Goal: Task Accomplishment & Management: Complete application form

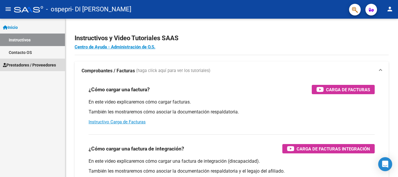
click at [28, 67] on span "Prestadores / Proveedores" at bounding box center [29, 65] width 53 height 6
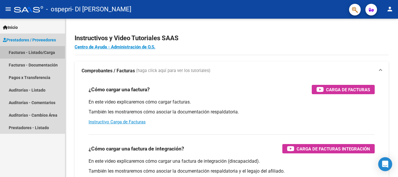
click at [30, 52] on link "Facturas - Listado/Carga" at bounding box center [32, 52] width 65 height 13
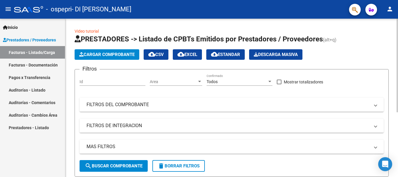
click at [123, 54] on span "Cargar Comprobante" at bounding box center [106, 54] width 55 height 5
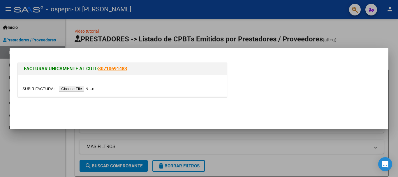
click at [89, 90] on input "file" at bounding box center [59, 89] width 74 height 6
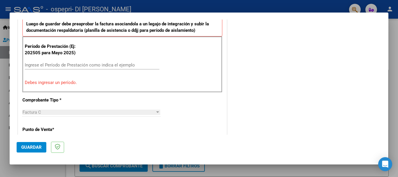
scroll to position [163, 0]
click at [103, 66] on input "Ingrese el Período de Prestación como indica el ejemplo" at bounding box center [92, 65] width 134 height 5
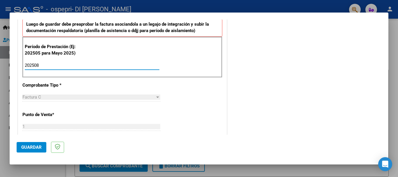
type input "202508"
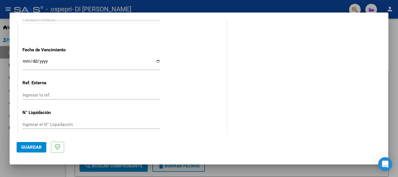
scroll to position [397, 0]
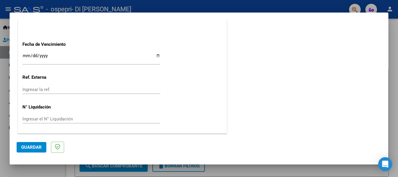
click at [31, 148] on span "Guardar" at bounding box center [31, 146] width 20 height 5
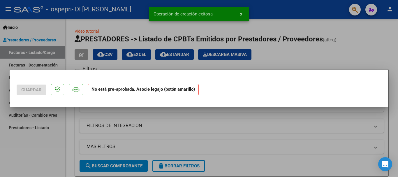
scroll to position [0, 0]
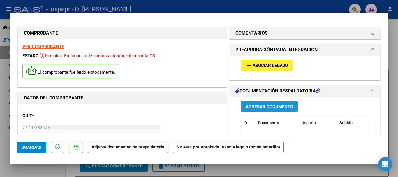
click at [254, 107] on span "Agregar Documento" at bounding box center [268, 106] width 47 height 5
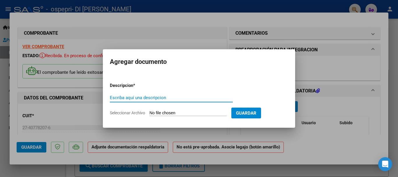
click at [221, 98] on input "Escriba aquí una descripcion" at bounding box center [171, 97] width 123 height 5
type input "asistencia agosto [PERSON_NAME]"
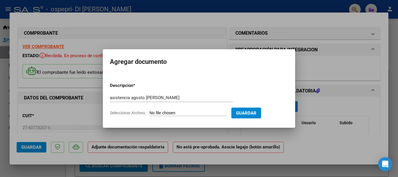
click at [222, 112] on input "Seleccionar Archivo" at bounding box center [187, 113] width 77 height 6
type input "C:\fakepath\ASISTENCIA [GEOGRAPHIC_DATA] AGOSTO.jpeg"
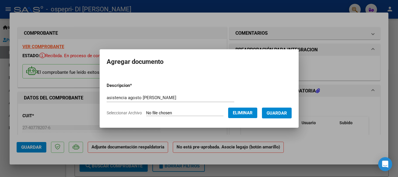
click at [277, 112] on span "Guardar" at bounding box center [276, 112] width 20 height 5
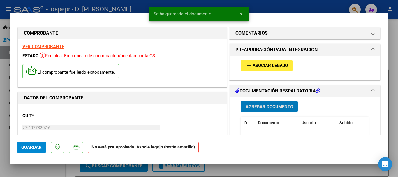
click at [271, 105] on span "Agregar Documento" at bounding box center [268, 106] width 47 height 5
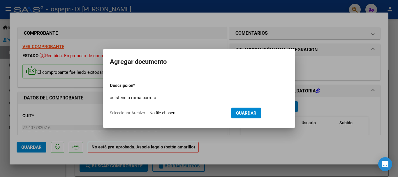
type input "asistencia roma barrera"
click at [123, 114] on span "Seleccionar Archivo" at bounding box center [127, 112] width 35 height 5
click at [149, 114] on input "Seleccionar Archivo" at bounding box center [187, 113] width 77 height 6
type input "C:\fakepath\ASISTENCIA [GEOGRAPHIC_DATA] AGOSTO.jpeg"
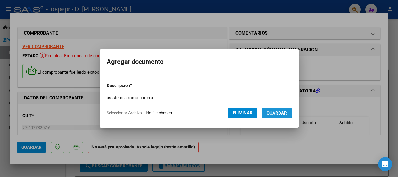
click at [277, 112] on span "Guardar" at bounding box center [276, 112] width 20 height 5
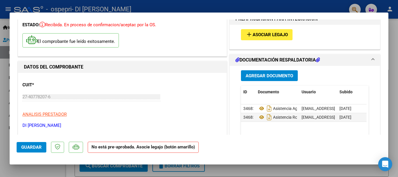
scroll to position [29, 0]
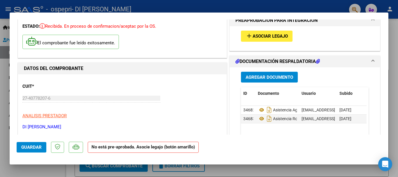
click at [281, 77] on span "Agregar Documento" at bounding box center [268, 77] width 47 height 5
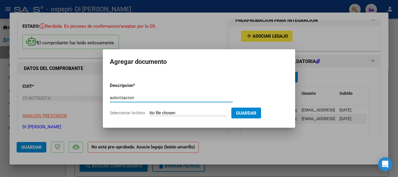
type input "autorizacion"
click at [137, 112] on span "Seleccionar Archivo" at bounding box center [127, 112] width 35 height 5
click at [149, 112] on input "Seleccionar Archivo" at bounding box center [187, 113] width 77 height 6
type input "C:\fakepath\ASISTENCIA ROMA AGOST.jpeg"
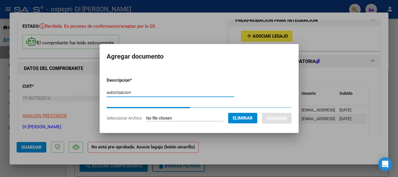
drag, startPoint x: 137, startPoint y: 94, endPoint x: 78, endPoint y: 94, distance: 58.5
click at [78, 94] on div "COMPROBANTE VER COMPROBANTE ESTADO: Recibida. En proceso de confirmacion/acepta…" at bounding box center [199, 88] width 398 height 177
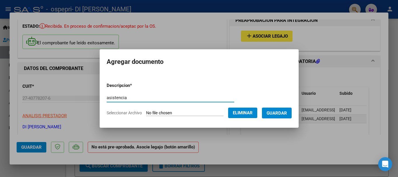
type input "asistencia"
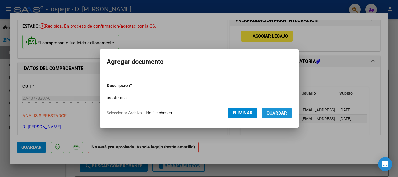
click at [282, 113] on span "Guardar" at bounding box center [276, 112] width 20 height 5
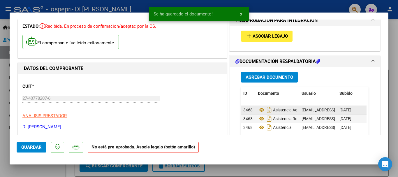
click at [250, 110] on span "34682" at bounding box center [249, 109] width 12 height 5
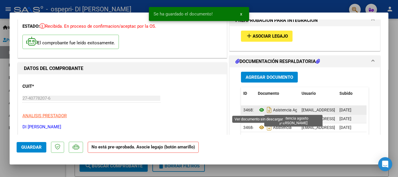
click at [258, 109] on icon at bounding box center [262, 109] width 8 height 7
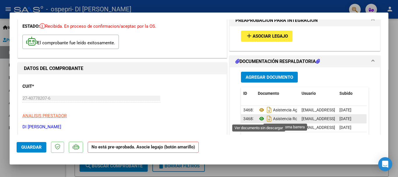
click at [259, 117] on icon at bounding box center [262, 118] width 8 height 7
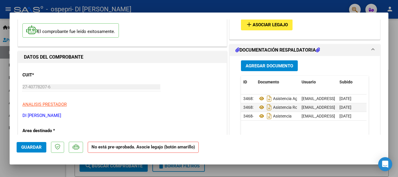
scroll to position [44, 0]
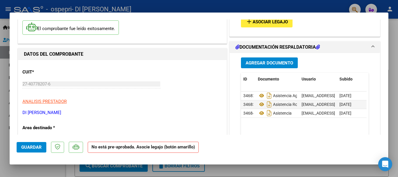
click at [289, 63] on span "Agregar Documento" at bounding box center [268, 62] width 47 height 5
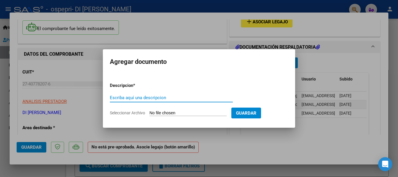
click at [181, 98] on input "Escriba aquí una descripcion" at bounding box center [171, 97] width 123 height 5
type input "AUTORIZACION"
click at [134, 113] on span "Seleccionar Archivo" at bounding box center [127, 112] width 35 height 5
click at [149, 113] on input "Seleccionar Archivo" at bounding box center [187, 113] width 77 height 6
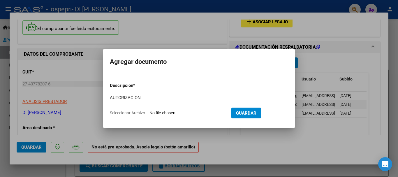
type input "C:\fakepath\BARRERA ROMA AUTORIZACION 58646445 (1).pdf"
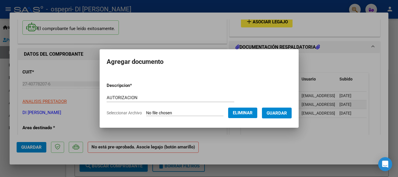
click at [277, 112] on span "Guardar" at bounding box center [276, 112] width 20 height 5
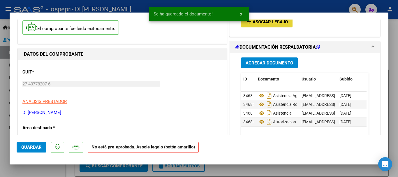
click at [263, 23] on span "Asociar Legajo" at bounding box center [269, 22] width 35 height 5
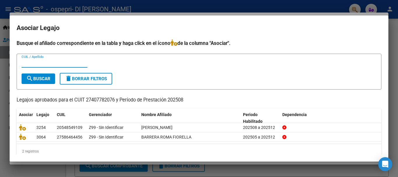
click at [71, 64] on input "CUIL / Apellido" at bounding box center [55, 62] width 66 height 5
type input "27586464456"
click at [43, 78] on span "search Buscar" at bounding box center [38, 78] width 24 height 5
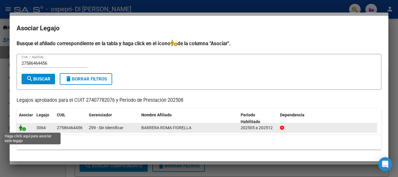
click at [22, 127] on icon at bounding box center [22, 127] width 7 height 6
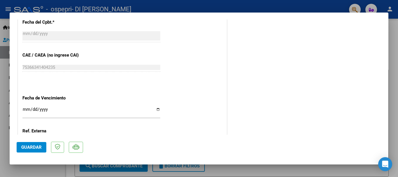
scroll to position [406, 0]
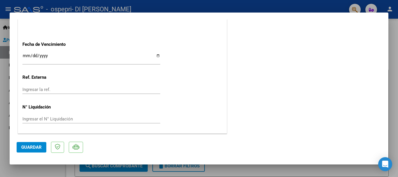
click at [32, 146] on span "Guardar" at bounding box center [31, 146] width 20 height 5
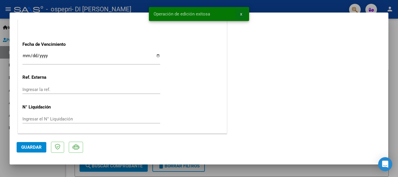
click at [241, 15] on span "x" at bounding box center [241, 13] width 2 height 5
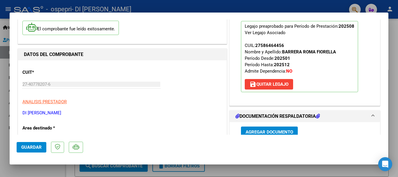
scroll to position [0, 0]
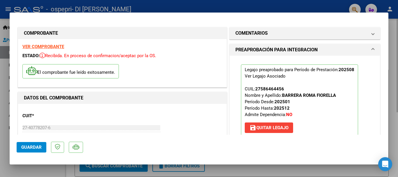
click at [393, 57] on div at bounding box center [199, 88] width 398 height 177
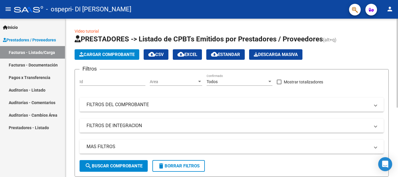
click at [98, 54] on span "Cargar Comprobante" at bounding box center [106, 54] width 55 height 5
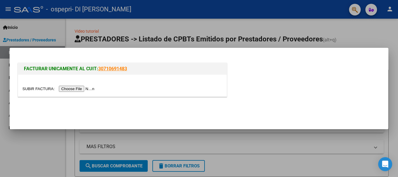
click at [75, 89] on input "file" at bounding box center [59, 89] width 74 height 6
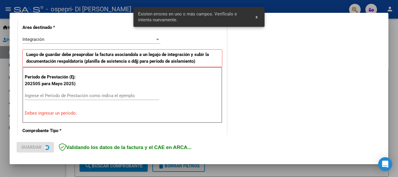
scroll to position [134, 0]
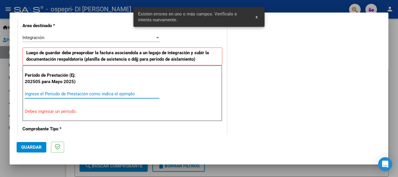
click at [92, 95] on input "Ingrese el Período de Prestación como indica el ejemplo" at bounding box center [92, 93] width 134 height 5
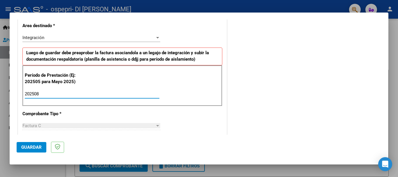
type input "202508"
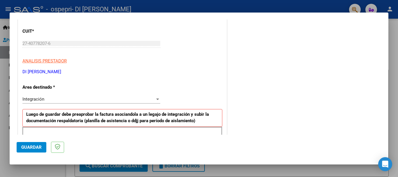
scroll to position [0, 0]
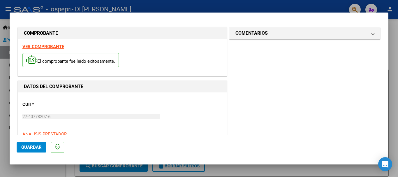
click at [189, 125] on div "CUIT * 27-40778207-6 Ingresar CUIT ANALISIS PRESTADOR DI [PERSON_NAME]" at bounding box center [122, 122] width 200 height 51
click at [33, 145] on span "Guardar" at bounding box center [31, 146] width 20 height 5
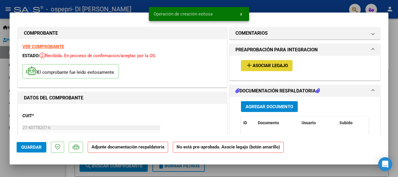
click at [265, 65] on span "Asociar Legajo" at bounding box center [269, 65] width 35 height 5
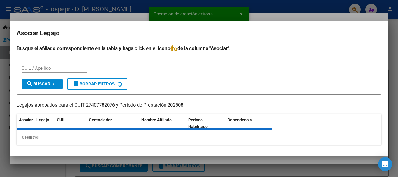
click at [240, 13] on div at bounding box center [199, 88] width 398 height 177
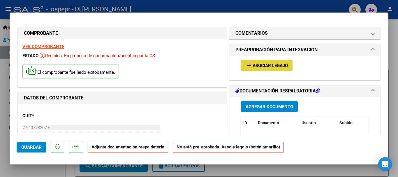
click at [253, 65] on span "Asociar Legajo" at bounding box center [269, 65] width 35 height 5
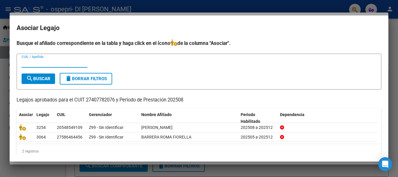
click at [39, 65] on input "CUIL / Apellido" at bounding box center [55, 62] width 66 height 5
type input "20548549109"
click at [36, 78] on span "search Buscar" at bounding box center [38, 78] width 24 height 5
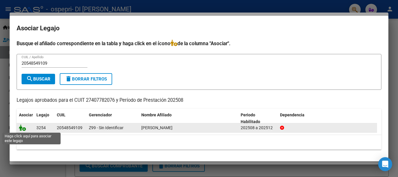
click at [23, 127] on icon at bounding box center [22, 127] width 7 height 6
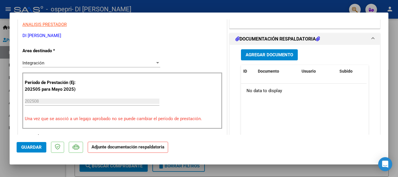
scroll to position [123, 0]
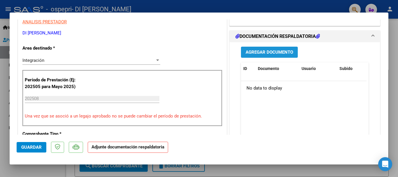
click at [263, 52] on span "Agregar Documento" at bounding box center [268, 52] width 47 height 5
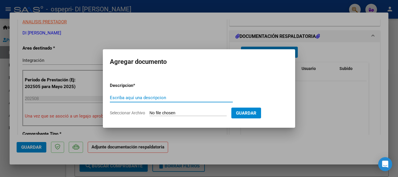
click at [141, 98] on input "Escriba aquí una descripcion" at bounding box center [171, 97] width 123 height 5
type input "AUTORIZACION"
click at [128, 112] on span "Seleccionar Archivo" at bounding box center [127, 112] width 35 height 5
click at [149, 112] on input "Seleccionar Archivo" at bounding box center [187, 113] width 77 height 6
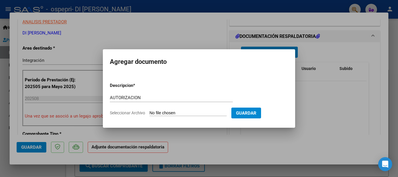
type input "C:\fakepath\CAMPOS BENICIO AUTORIZACION 54854910.pdf"
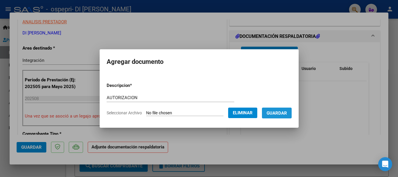
click at [286, 113] on span "Guardar" at bounding box center [276, 112] width 20 height 5
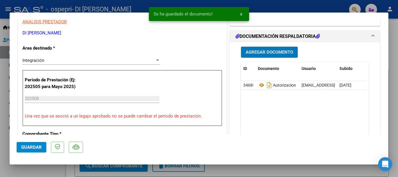
click at [277, 50] on span "Agregar Documento" at bounding box center [268, 52] width 47 height 5
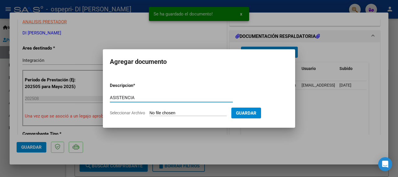
type input "ASISTENCIA"
click at [128, 111] on span "Seleccionar Archivo" at bounding box center [127, 112] width 35 height 5
click at [149, 111] on input "Seleccionar Archivo" at bounding box center [187, 113] width 77 height 6
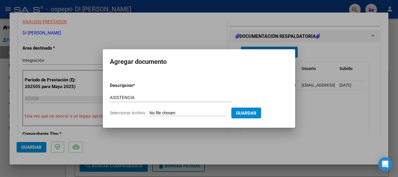
type input "C:\fakepath\ASISTENCIA [PERSON_NAME].jpeg"
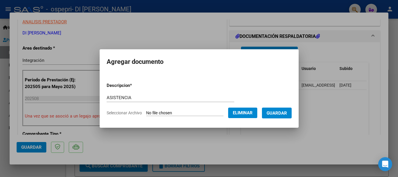
click at [287, 114] on span "Guardar" at bounding box center [276, 112] width 20 height 5
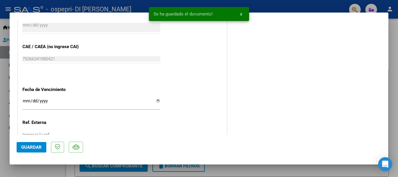
scroll to position [367, 0]
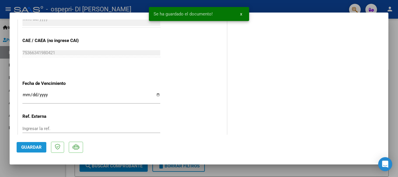
click at [39, 146] on span "Guardar" at bounding box center [31, 146] width 20 height 5
click at [241, 15] on mat-dialog-container "COMPROBANTE VER COMPROBANTE ESTADO: Recibida. En proceso de confirmacion/acepta…" at bounding box center [199, 89] width 378 height 152
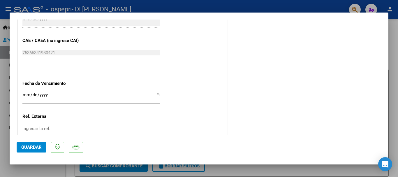
click at [392, 82] on div at bounding box center [199, 88] width 398 height 177
